Goal: Transaction & Acquisition: Obtain resource

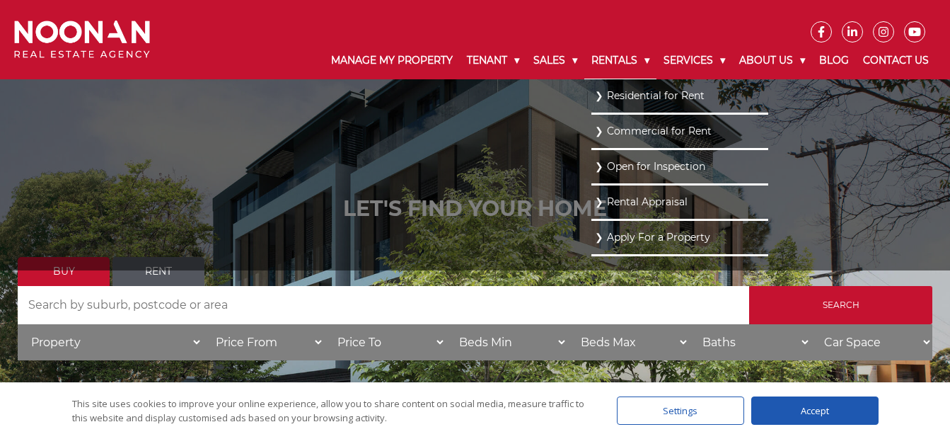
click at [614, 61] on link "Rentals" at bounding box center [620, 60] width 72 height 37
click at [618, 94] on link "Residential for Rent" at bounding box center [680, 95] width 170 height 19
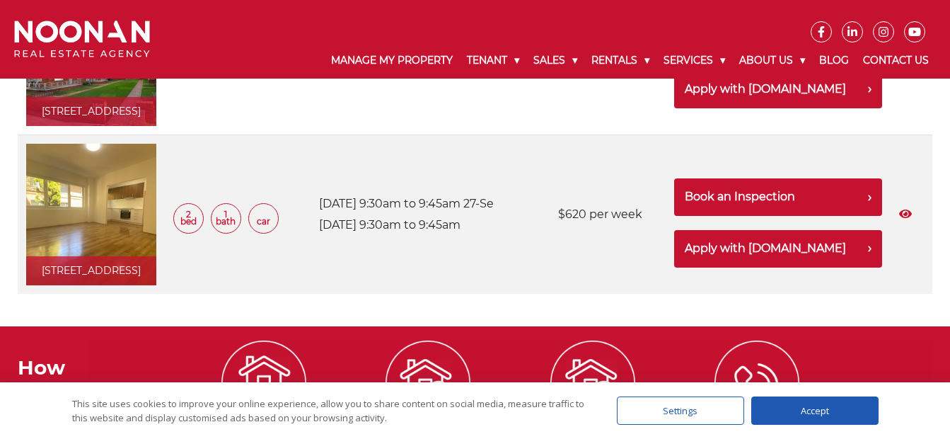
scroll to position [566, 0]
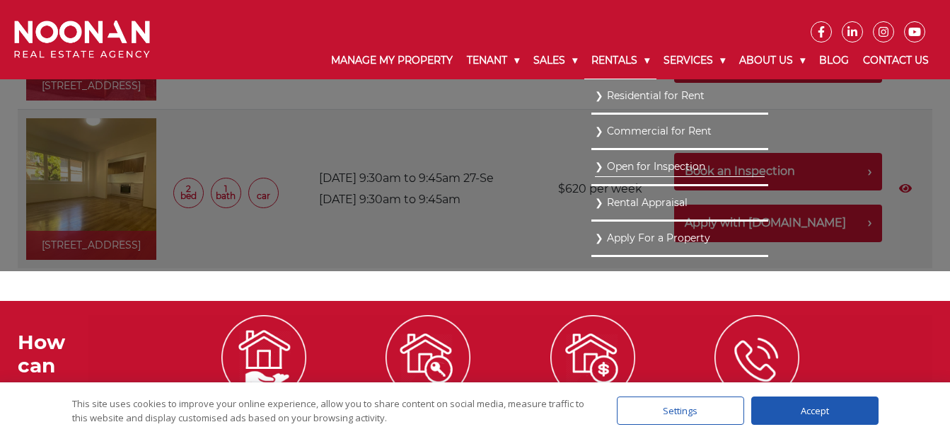
click at [584, 57] on link "Rentals" at bounding box center [620, 60] width 72 height 37
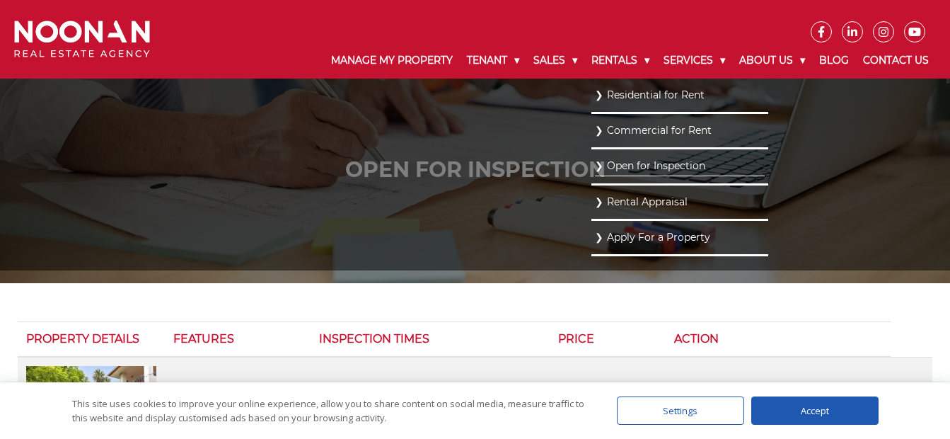
click at [611, 100] on link "Residential for Rent" at bounding box center [680, 95] width 170 height 19
